Goal: Information Seeking & Learning: Learn about a topic

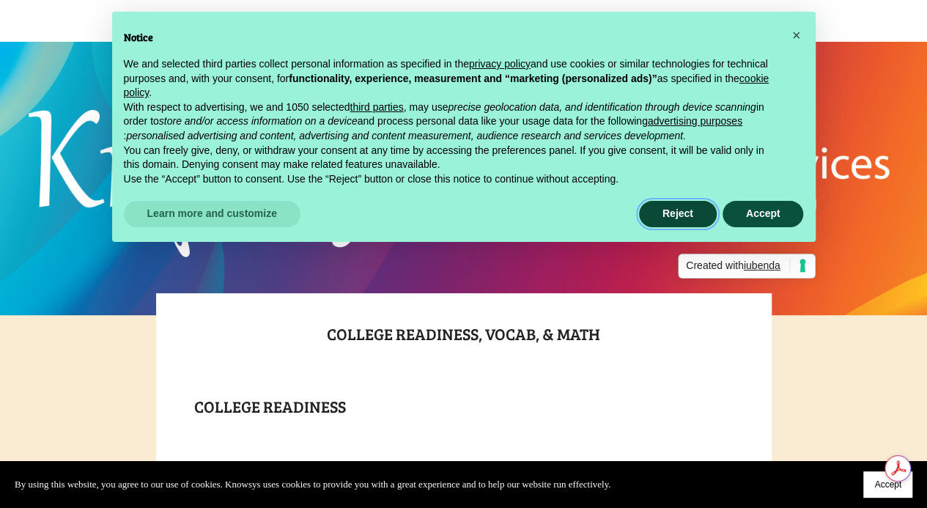
drag, startPoint x: 683, startPoint y: 213, endPoint x: 724, endPoint y: 191, distance: 45.6
click at [683, 212] on button "Reject" at bounding box center [678, 214] width 78 height 26
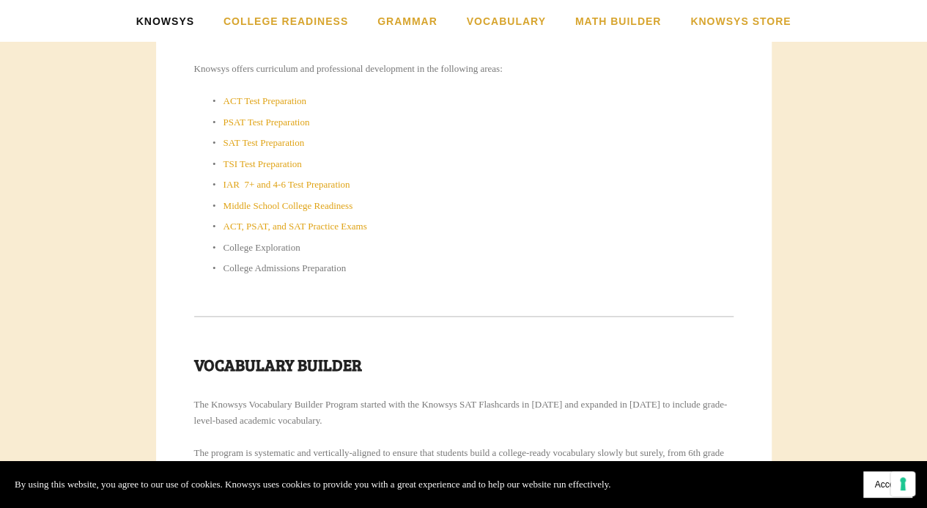
scroll to position [779, 0]
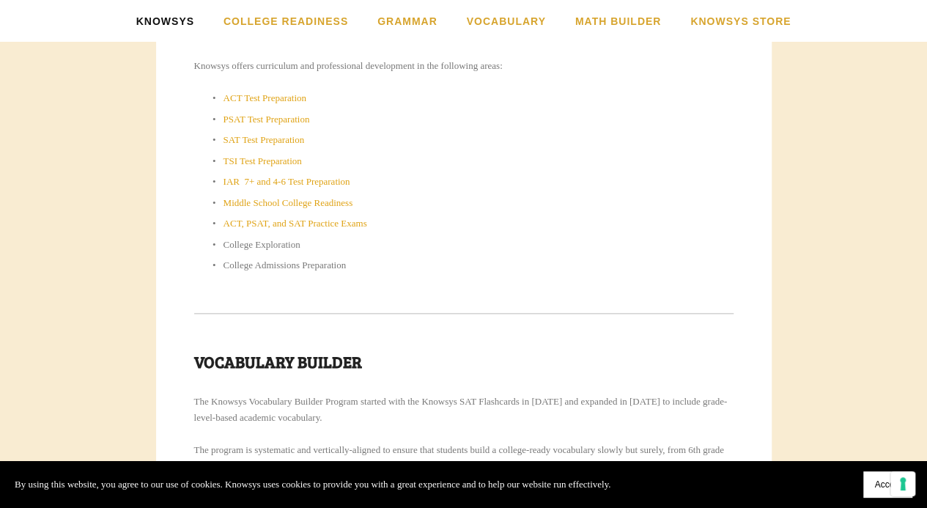
click at [269, 133] on p "SAT Test Preparation" at bounding box center [479, 140] width 510 height 16
click at [267, 134] on link "SAT Test Preparation" at bounding box center [264, 139] width 81 height 11
